Goal: Task Accomplishment & Management: Manage account settings

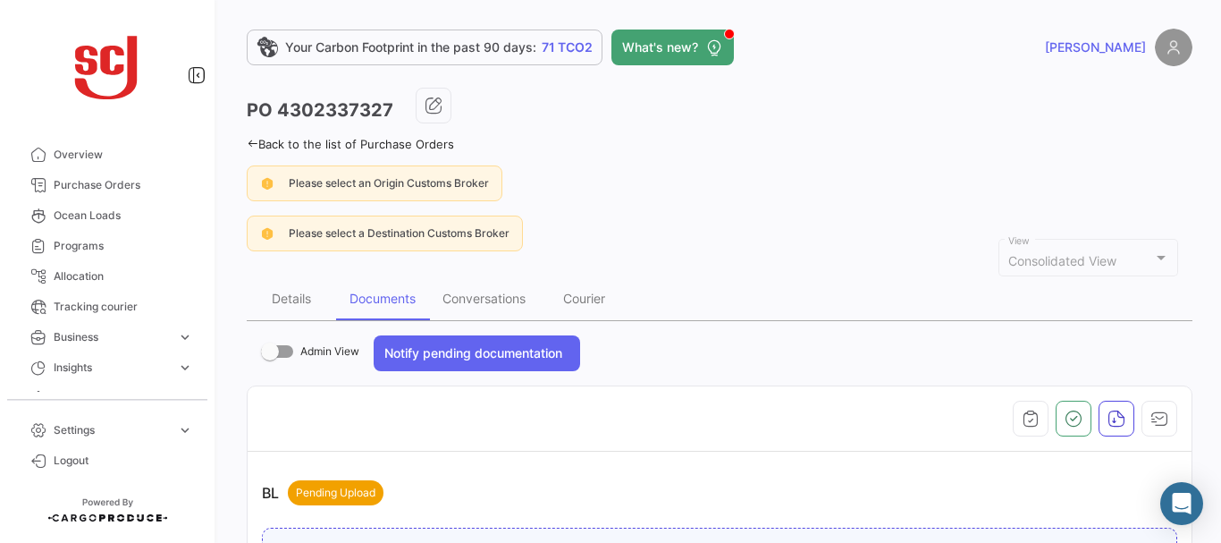
scroll to position [836, 0]
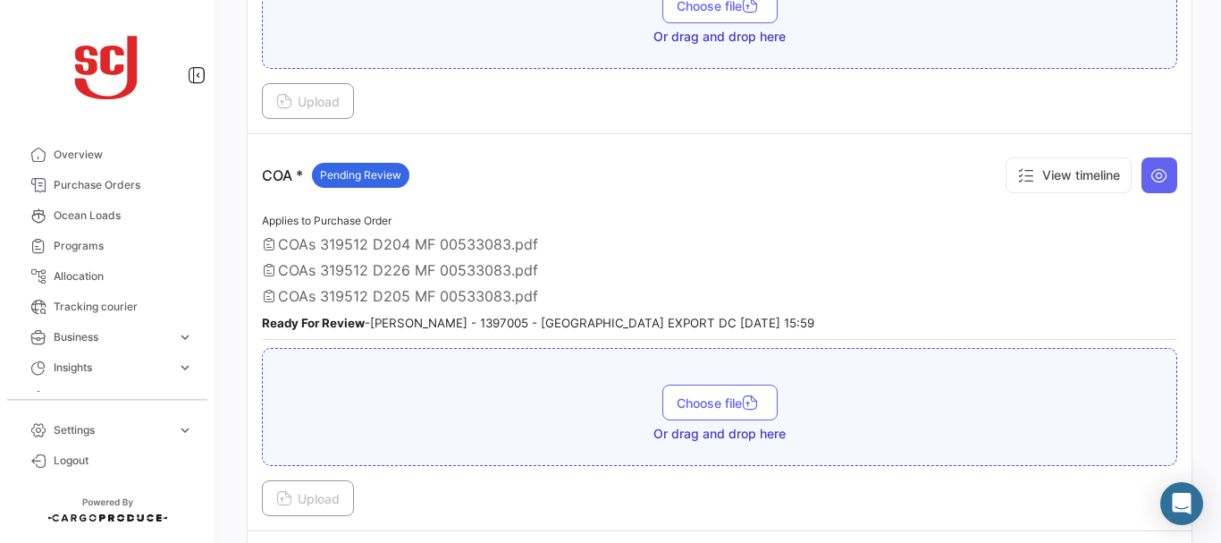
click at [97, 186] on span "Purchase Orders" at bounding box center [123, 185] width 139 height 16
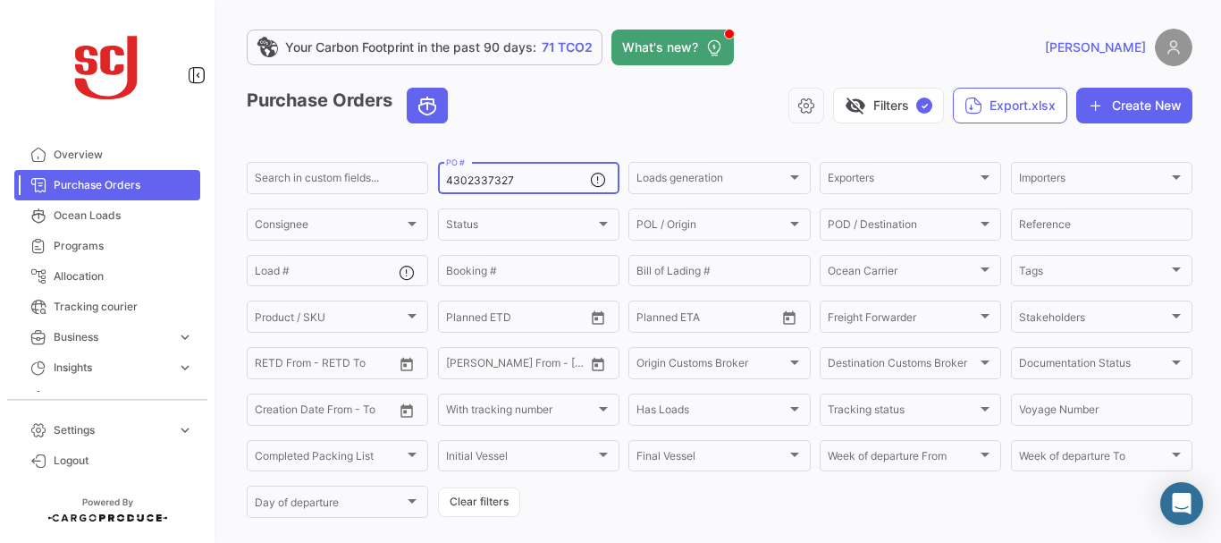
click at [533, 186] on input "4302337327" at bounding box center [518, 180] width 144 height 13
type input "4302339622"
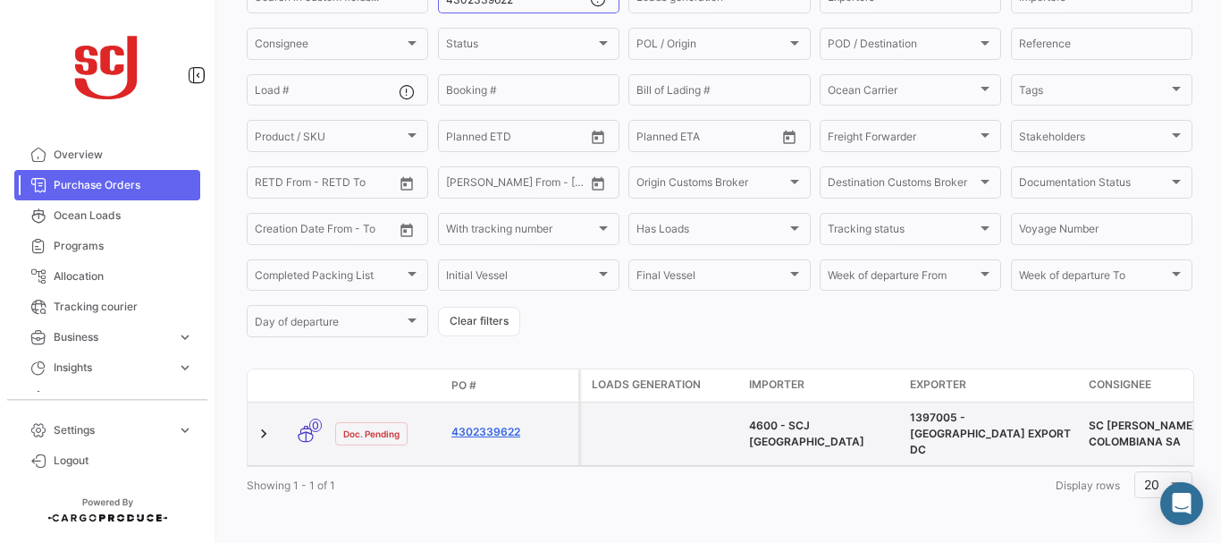
click at [481, 424] on link "4302339622" at bounding box center [511, 432] width 120 height 16
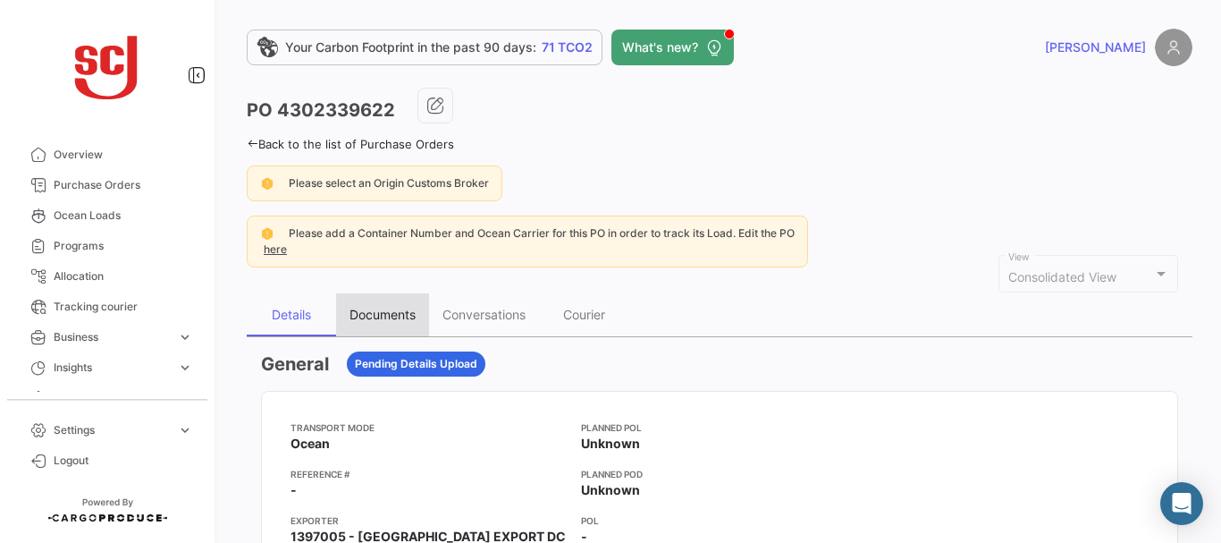
click at [390, 314] on div "Documents" at bounding box center [382, 314] width 66 height 15
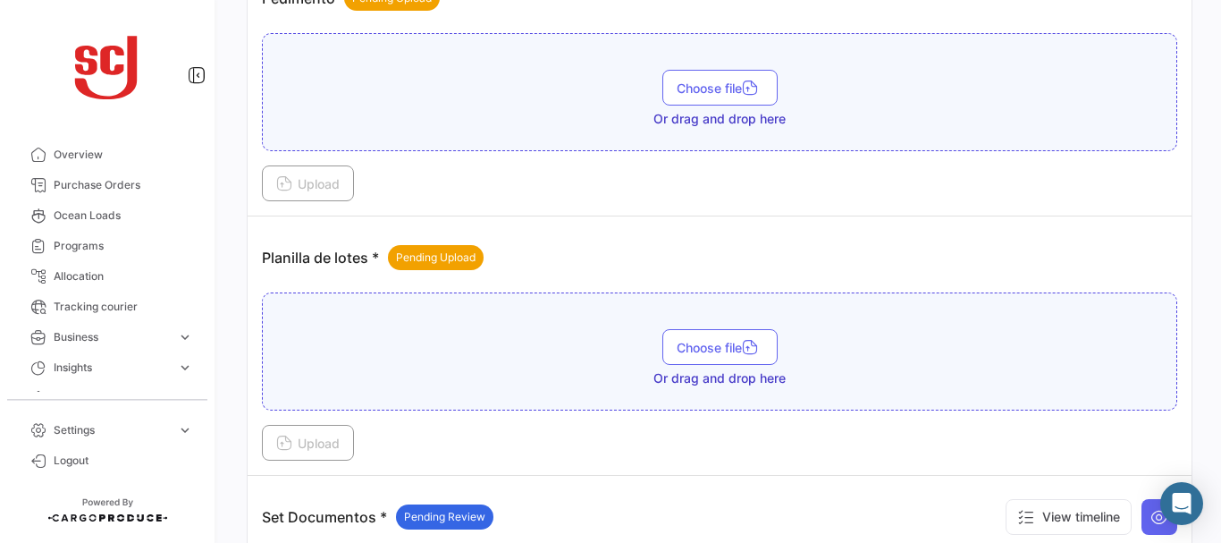
scroll to position [2014, 0]
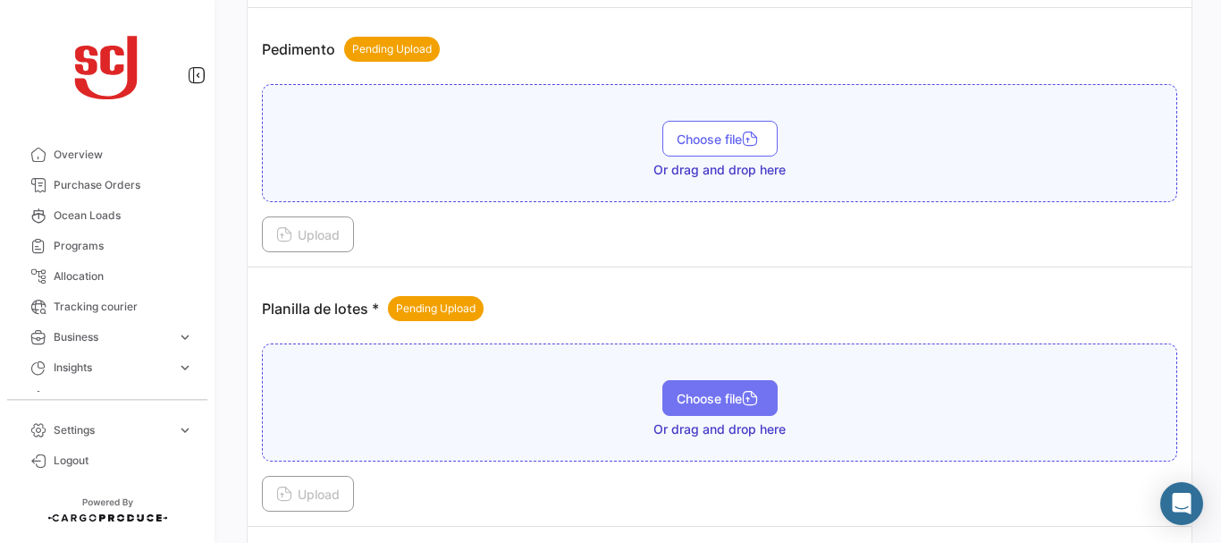
click at [687, 401] on span "Choose file" at bounding box center [720, 398] width 87 height 15
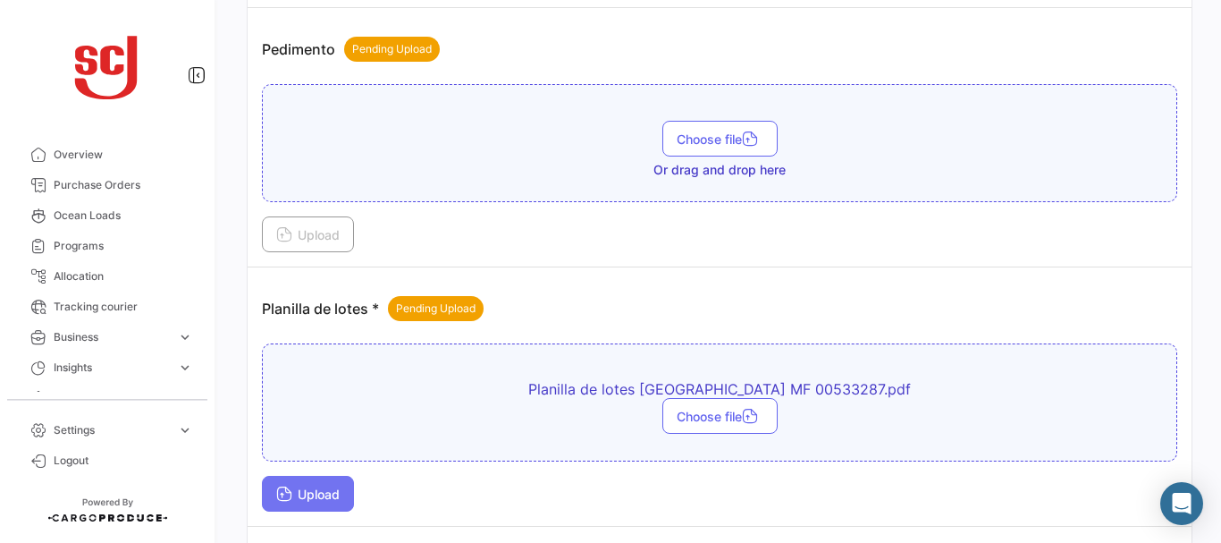
click at [311, 494] on span "Upload" at bounding box center [307, 493] width 63 height 15
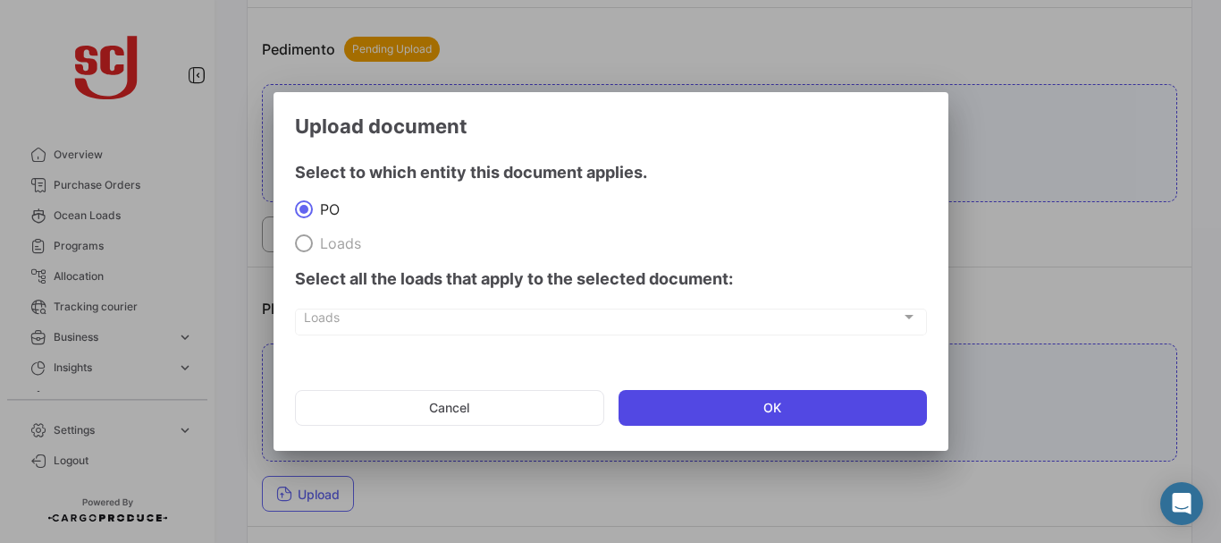
click at [704, 404] on button "OK" at bounding box center [773, 408] width 308 height 36
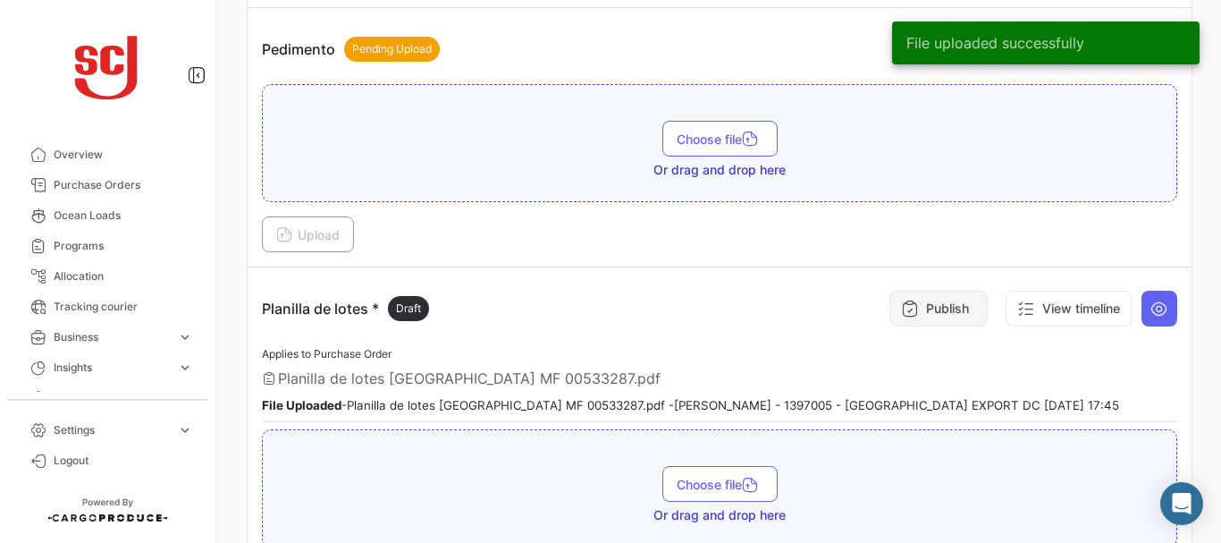
click at [920, 311] on button "Publish" at bounding box center [938, 308] width 98 height 36
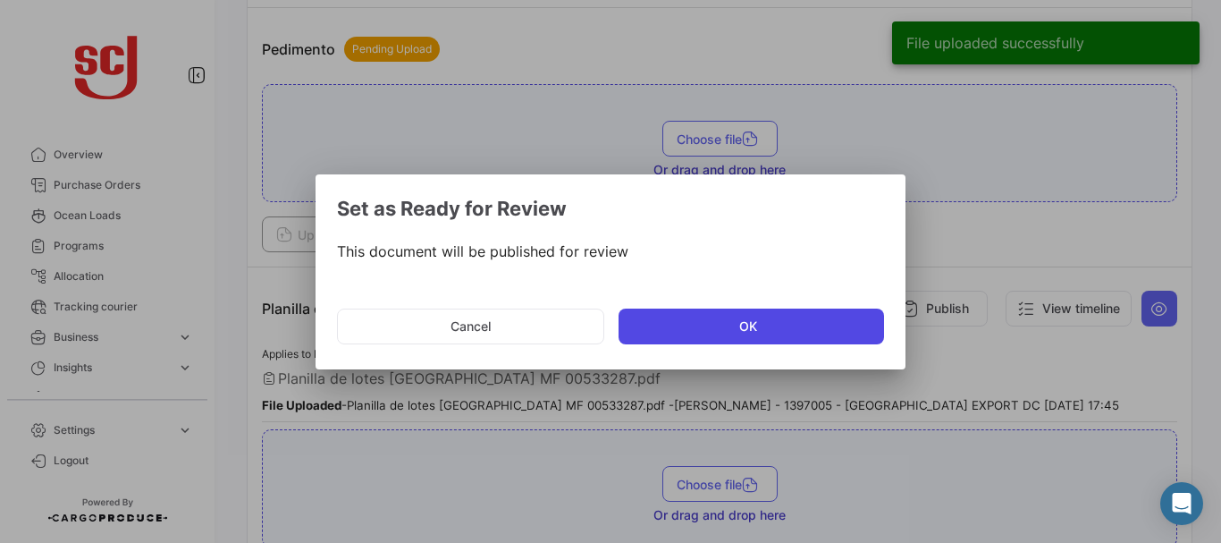
click at [762, 337] on button "OK" at bounding box center [751, 326] width 265 height 36
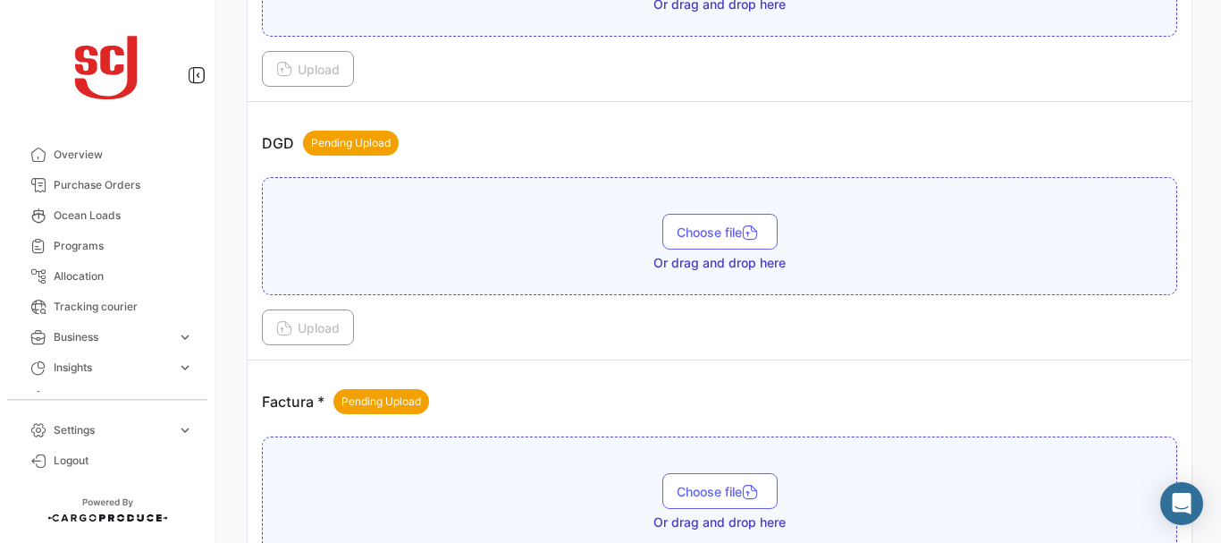
scroll to position [1133, 0]
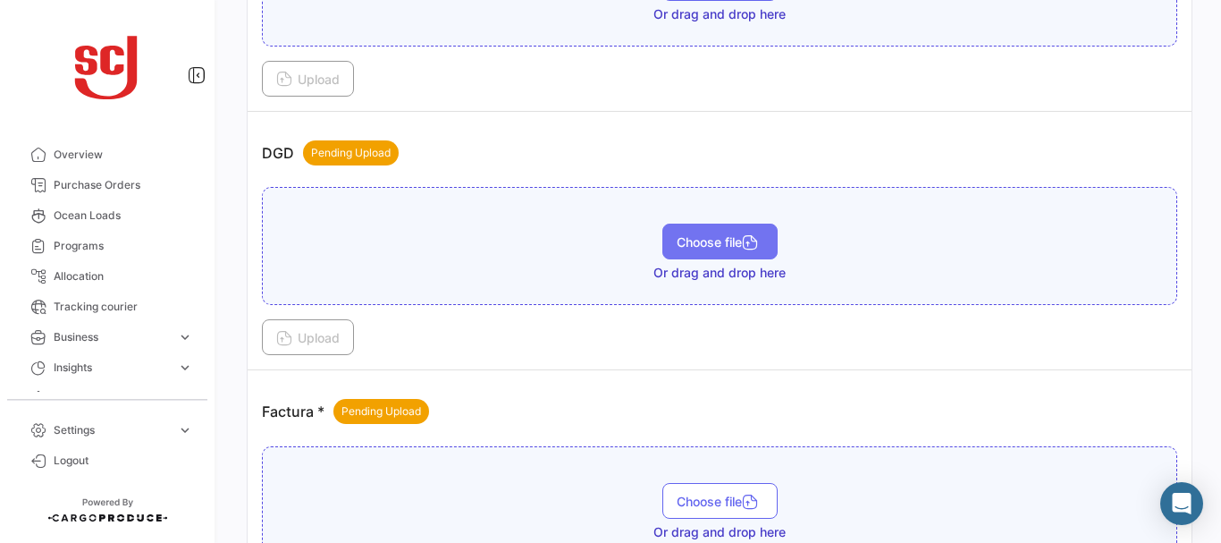
click at [689, 240] on span "Choose file" at bounding box center [720, 241] width 87 height 15
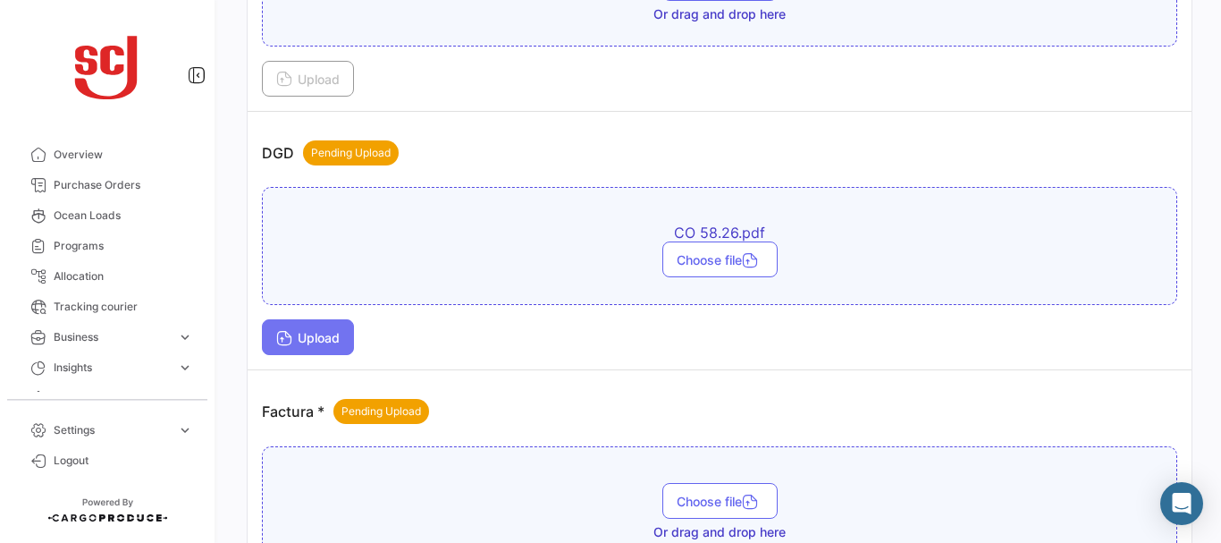
click at [314, 331] on span "Upload" at bounding box center [307, 337] width 63 height 15
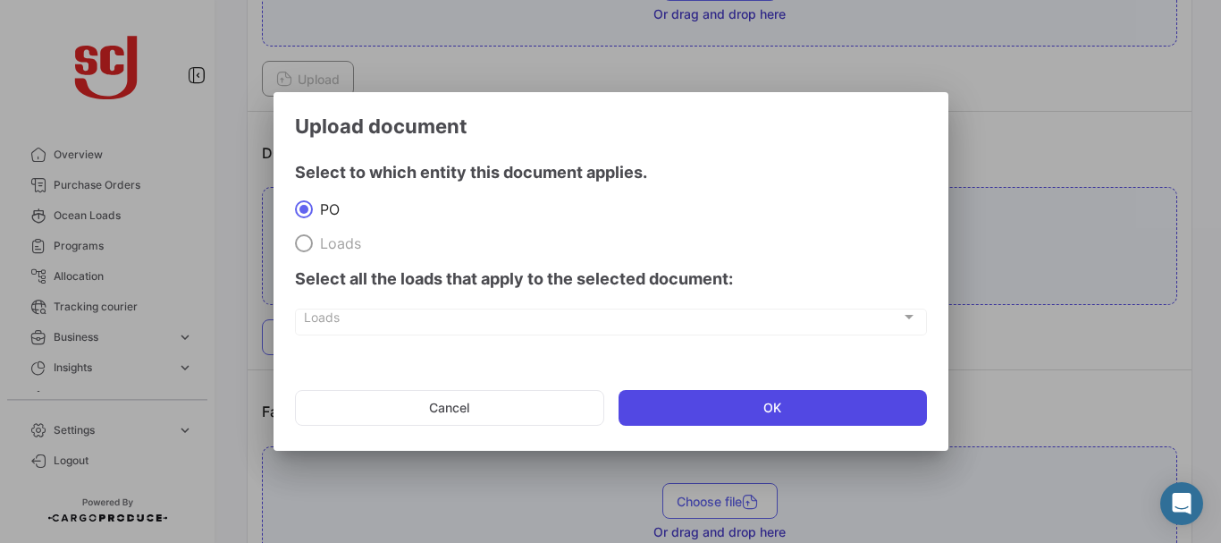
click at [679, 405] on button "OK" at bounding box center [773, 408] width 308 height 36
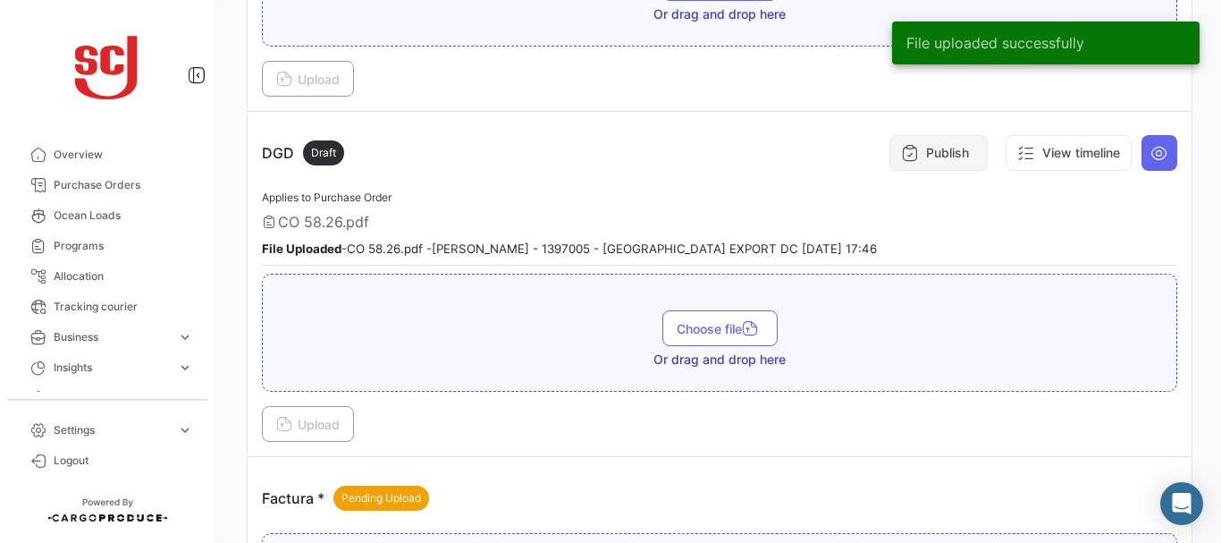
click at [919, 156] on button "Publish" at bounding box center [938, 153] width 98 height 36
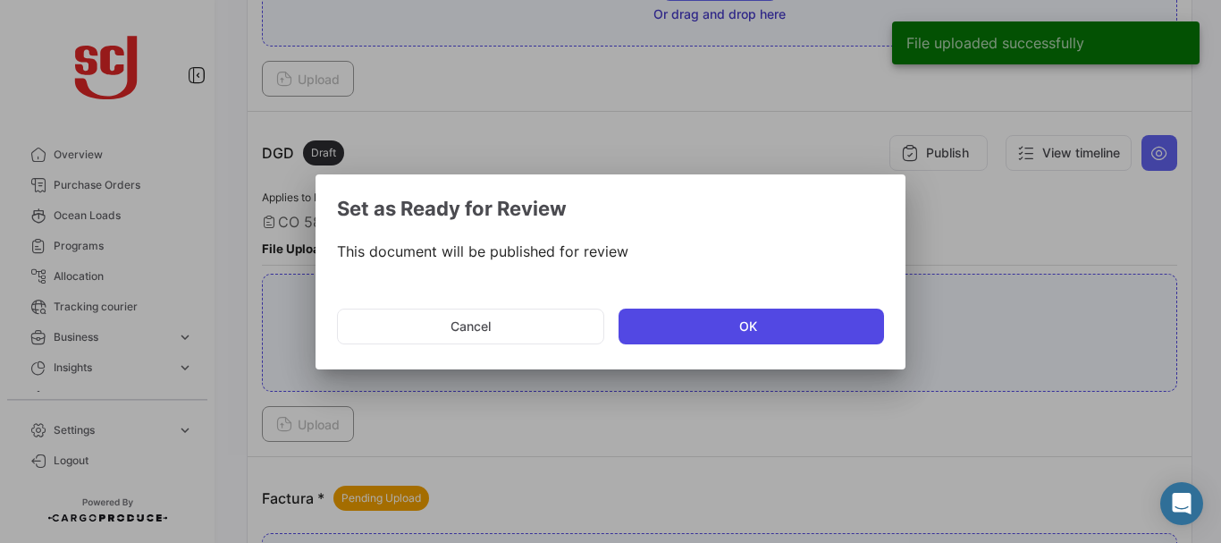
click at [685, 329] on button "OK" at bounding box center [751, 326] width 265 height 36
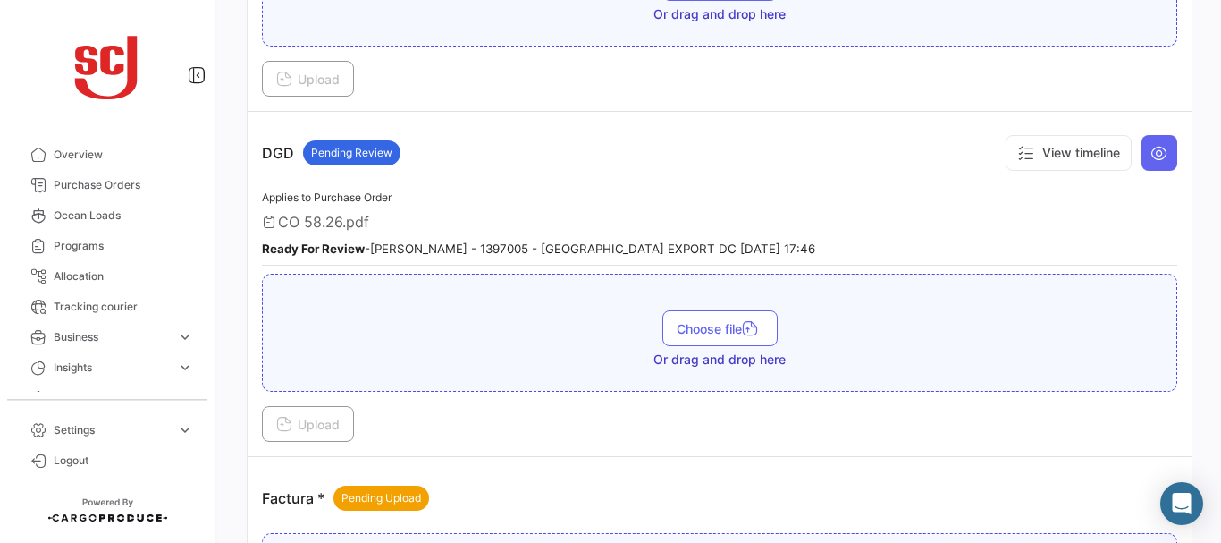
click at [1137, 218] on div "CO 58.26.pdf" at bounding box center [719, 222] width 915 height 18
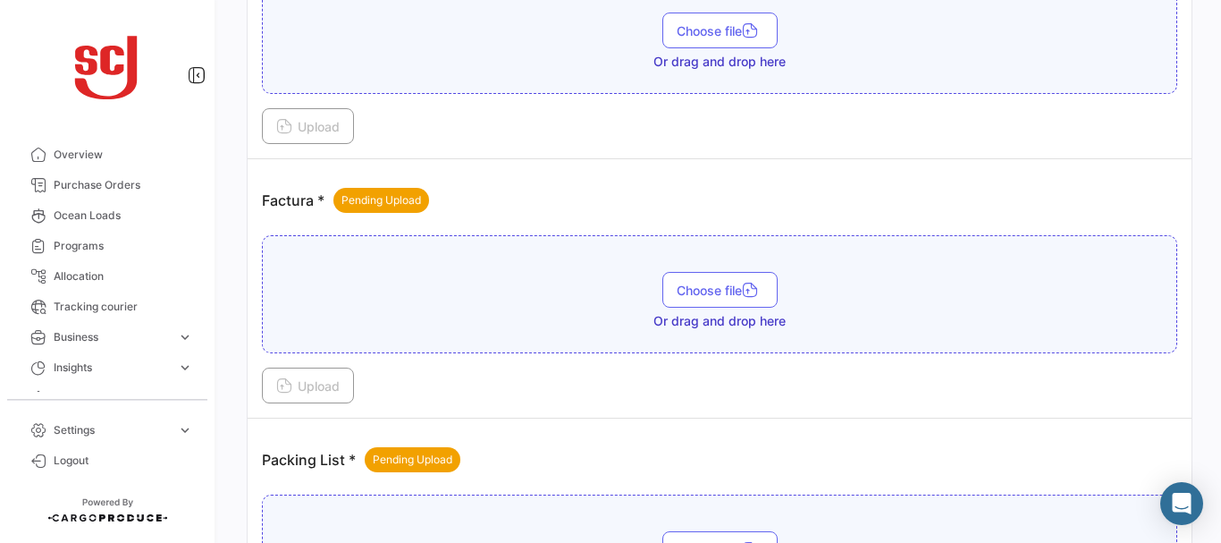
scroll to position [1463, 0]
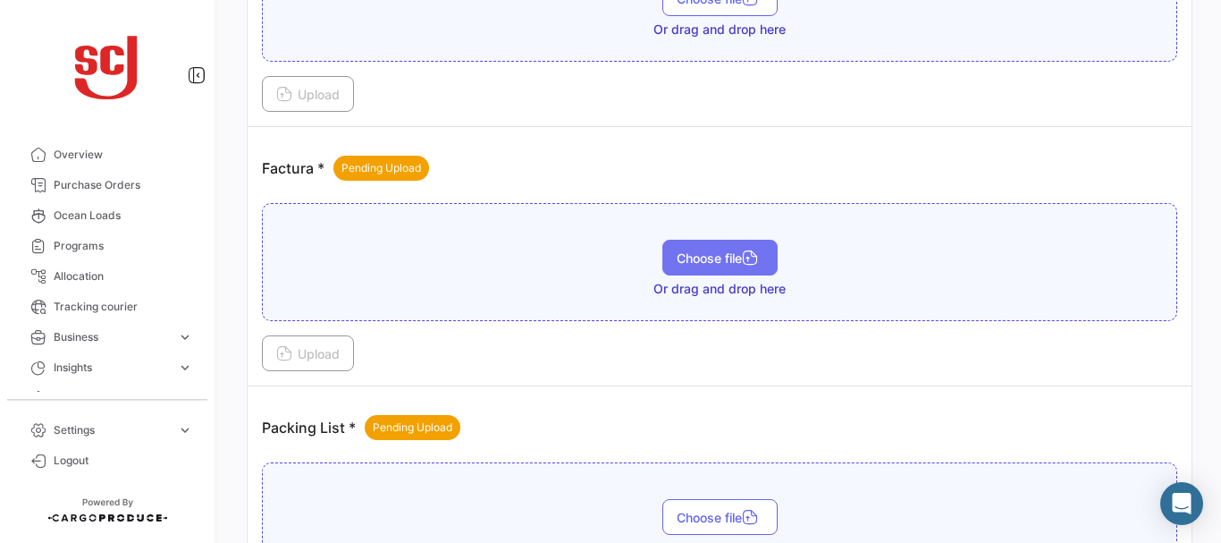
click at [711, 248] on button "Choose file" at bounding box center [719, 258] width 115 height 36
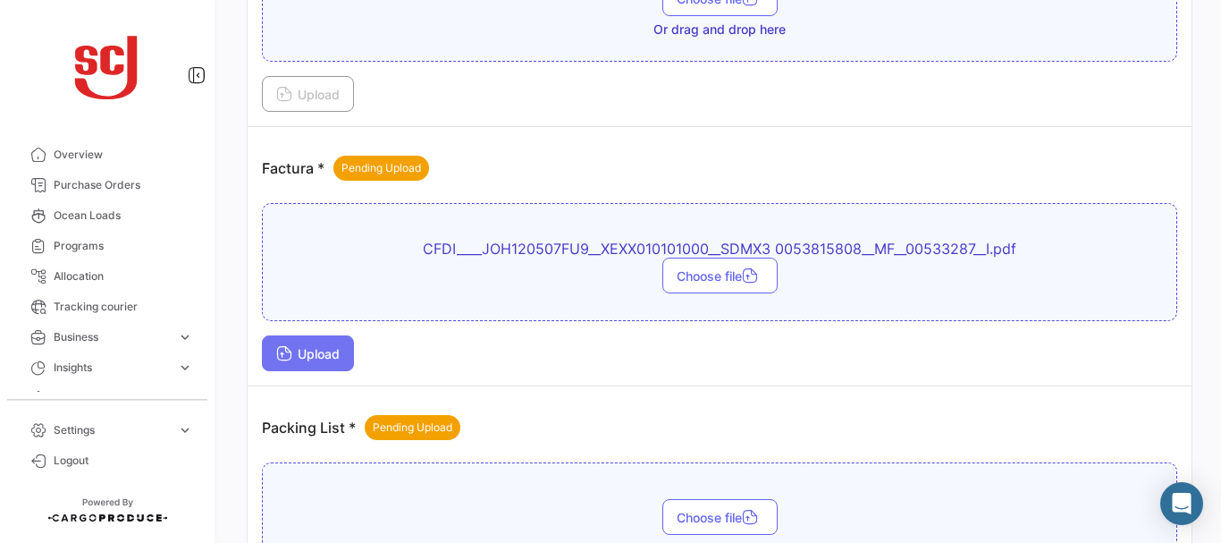
click at [324, 358] on span "Upload" at bounding box center [307, 353] width 63 height 15
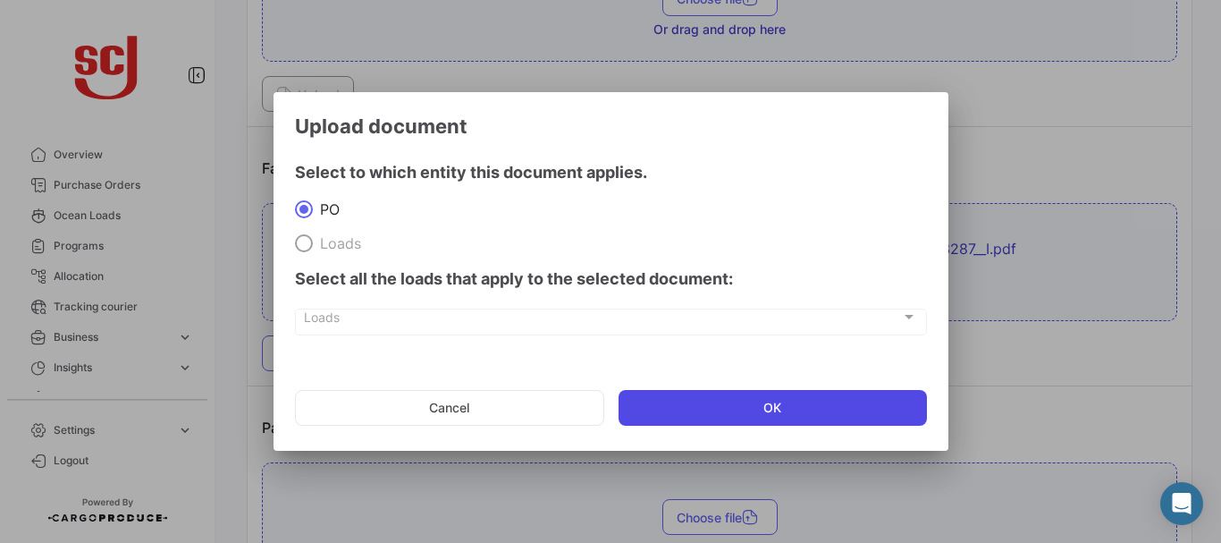
click at [727, 414] on button "OK" at bounding box center [773, 408] width 308 height 36
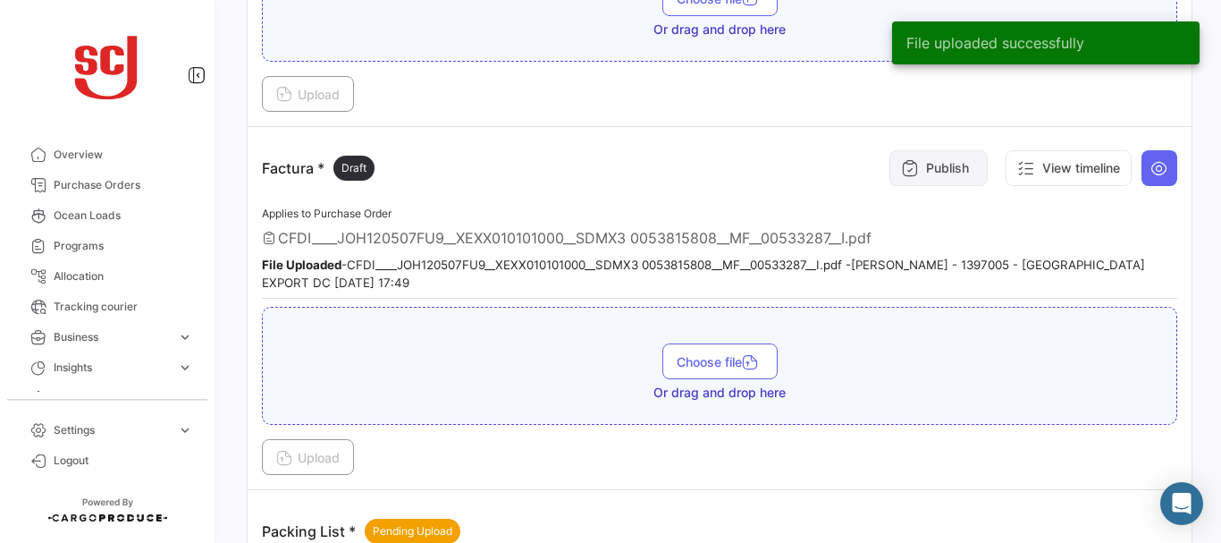
click at [922, 159] on button "Publish" at bounding box center [938, 168] width 98 height 36
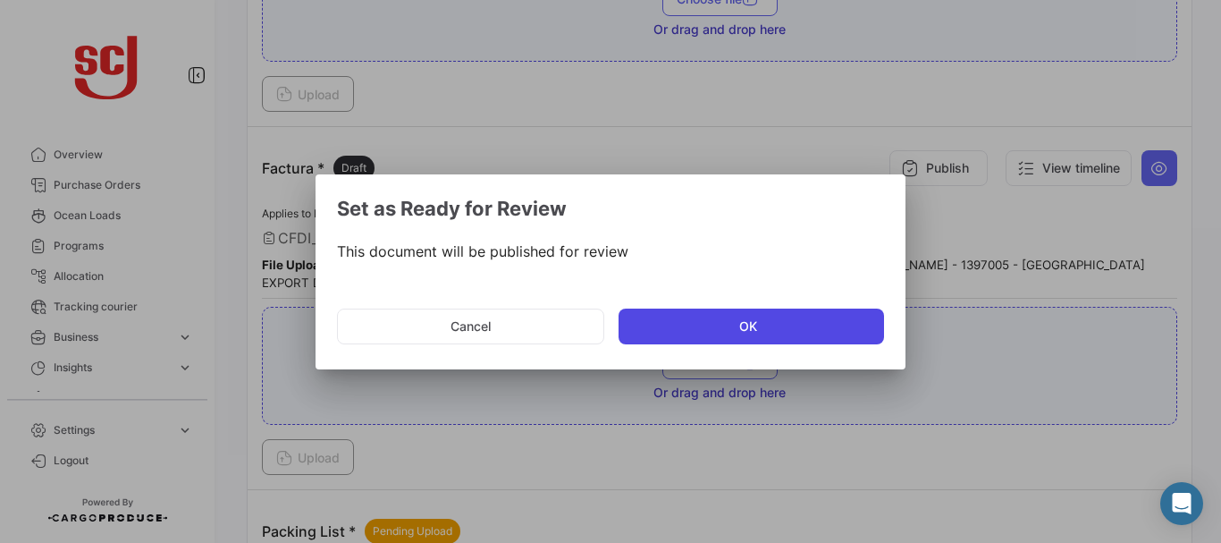
click at [698, 321] on button "OK" at bounding box center [751, 326] width 265 height 36
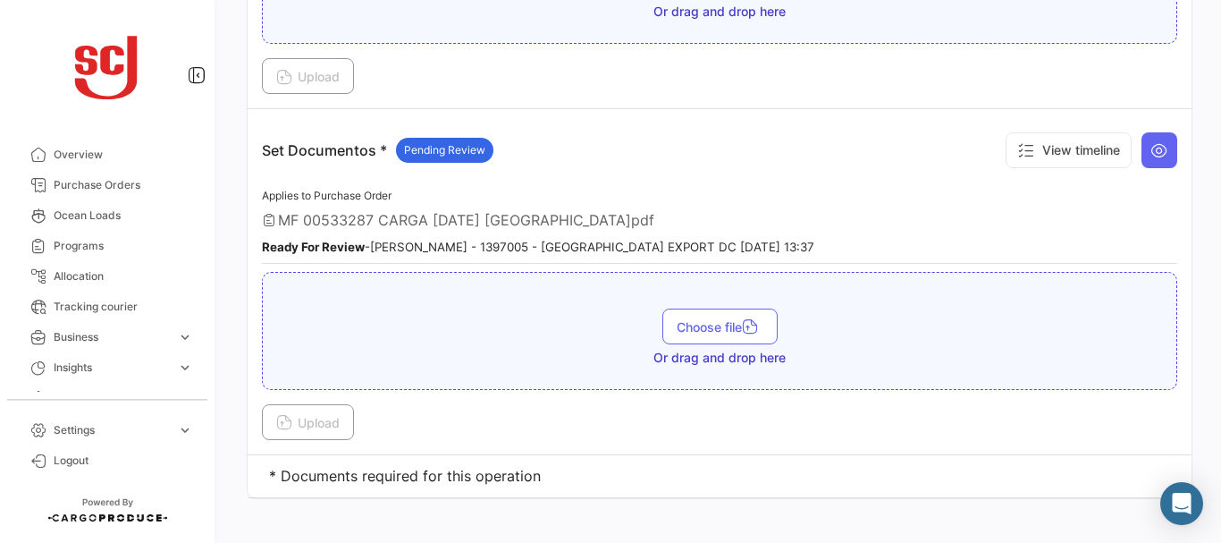
scroll to position [2703, 0]
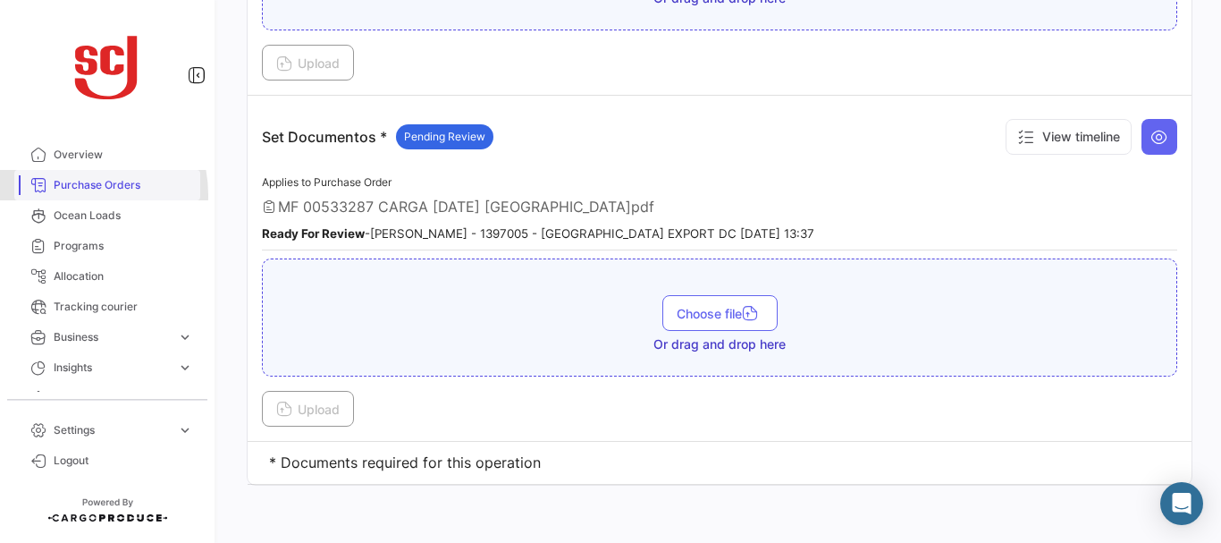
click at [72, 195] on link "Purchase Orders" at bounding box center [107, 185] width 186 height 30
